Goal: Transaction & Acquisition: Purchase product/service

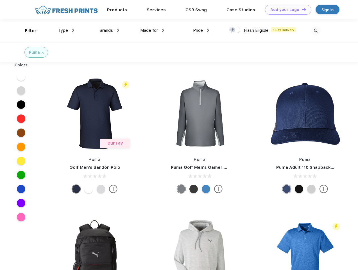
scroll to position [0, 0]
click at [286, 10] on link "Add your Logo Design Tool" at bounding box center [288, 10] width 46 height 10
click at [0, 0] on div "Design Tool" at bounding box center [0, 0] width 0 height 0
click at [302, 9] on link "Add your Logo Design Tool" at bounding box center [288, 10] width 46 height 10
click at [27, 31] on div "Filter" at bounding box center [31, 31] width 12 height 6
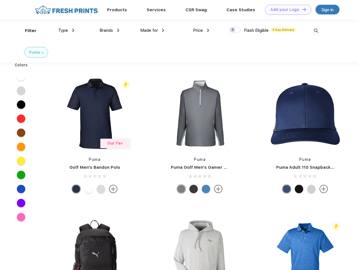
click at [66, 30] on span "Type" at bounding box center [63, 30] width 10 height 5
click at [109, 30] on span "Brands" at bounding box center [105, 30] width 13 height 5
click at [152, 30] on span "Made for" at bounding box center [149, 30] width 18 height 5
click at [201, 30] on span "Price" at bounding box center [198, 30] width 10 height 5
click at [235, 30] on div at bounding box center [234, 30] width 11 height 6
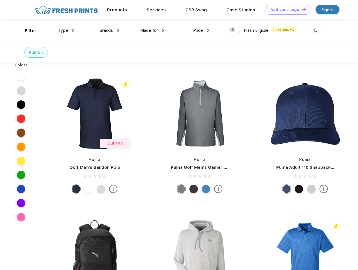
click at [233, 30] on input "checkbox" at bounding box center [231, 28] width 4 height 4
click at [316, 31] on img at bounding box center [315, 30] width 9 height 9
